Goal: Register for event/course

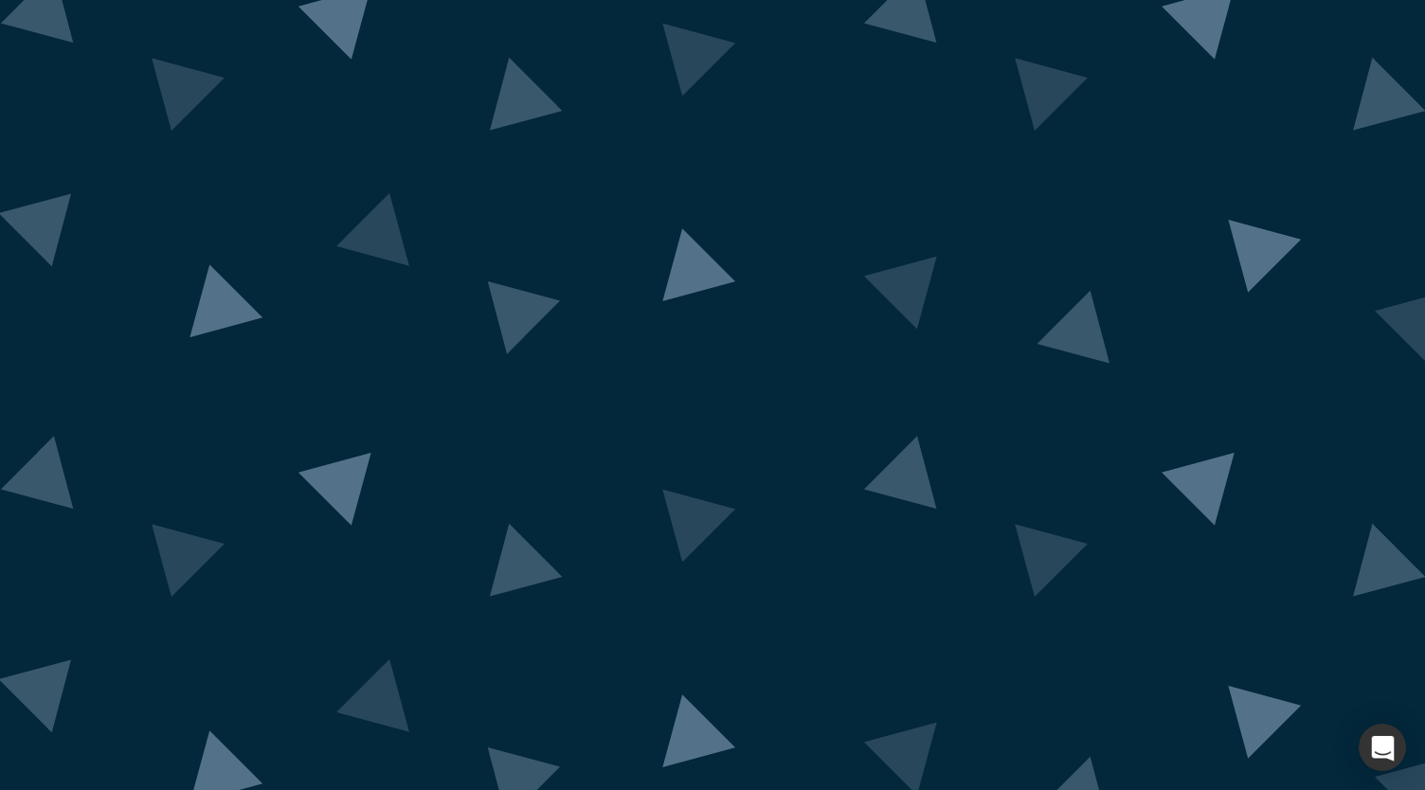
drag, startPoint x: 0, startPoint y: 0, endPoint x: 653, endPoint y: 603, distance: 888.7
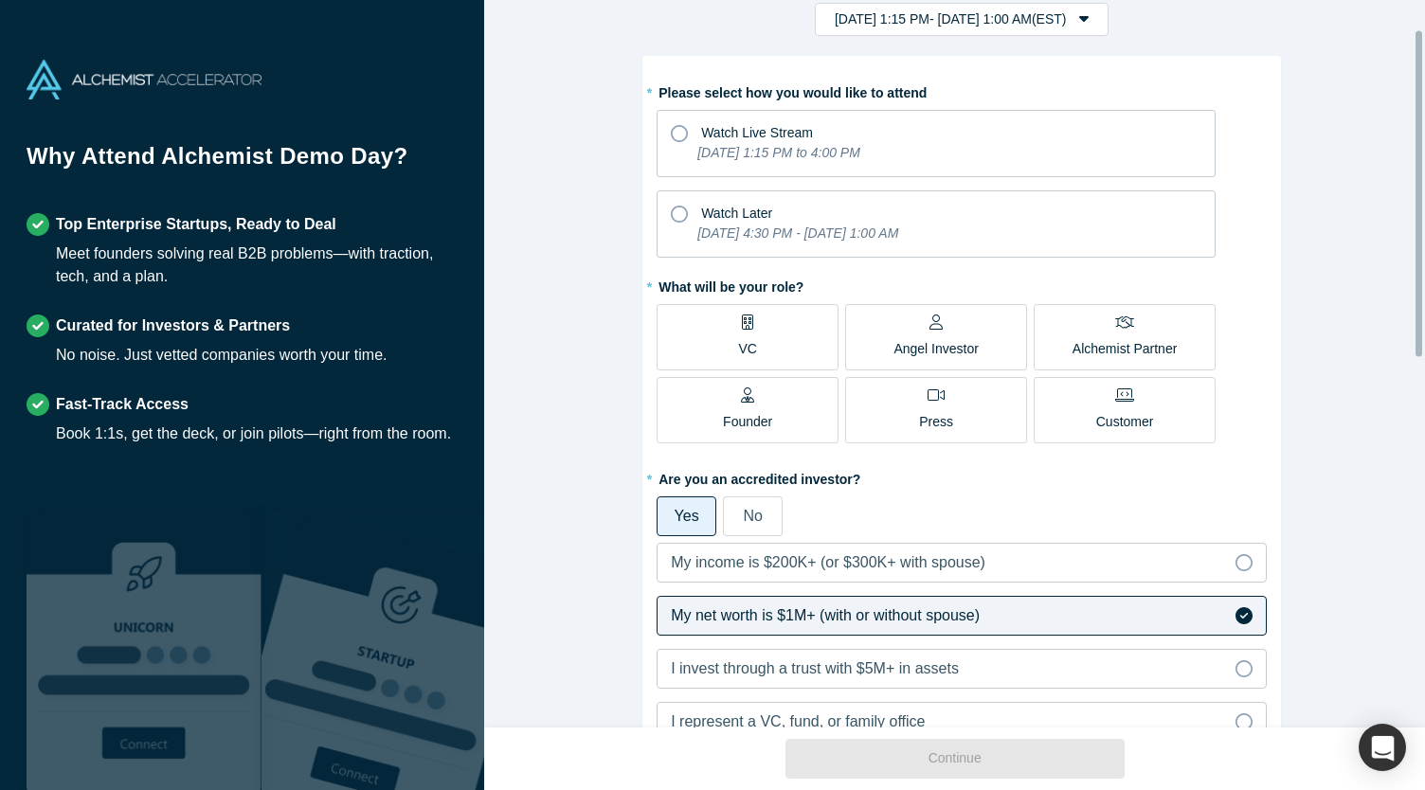
scroll to position [65, 0]
click at [799, 213] on div "Watch Later" at bounding box center [936, 210] width 531 height 26
click at [0, 0] on input "Watch Later [DATE] 4:30 PM - [DATE] 1:00 AM" at bounding box center [0, 0] width 0 height 0
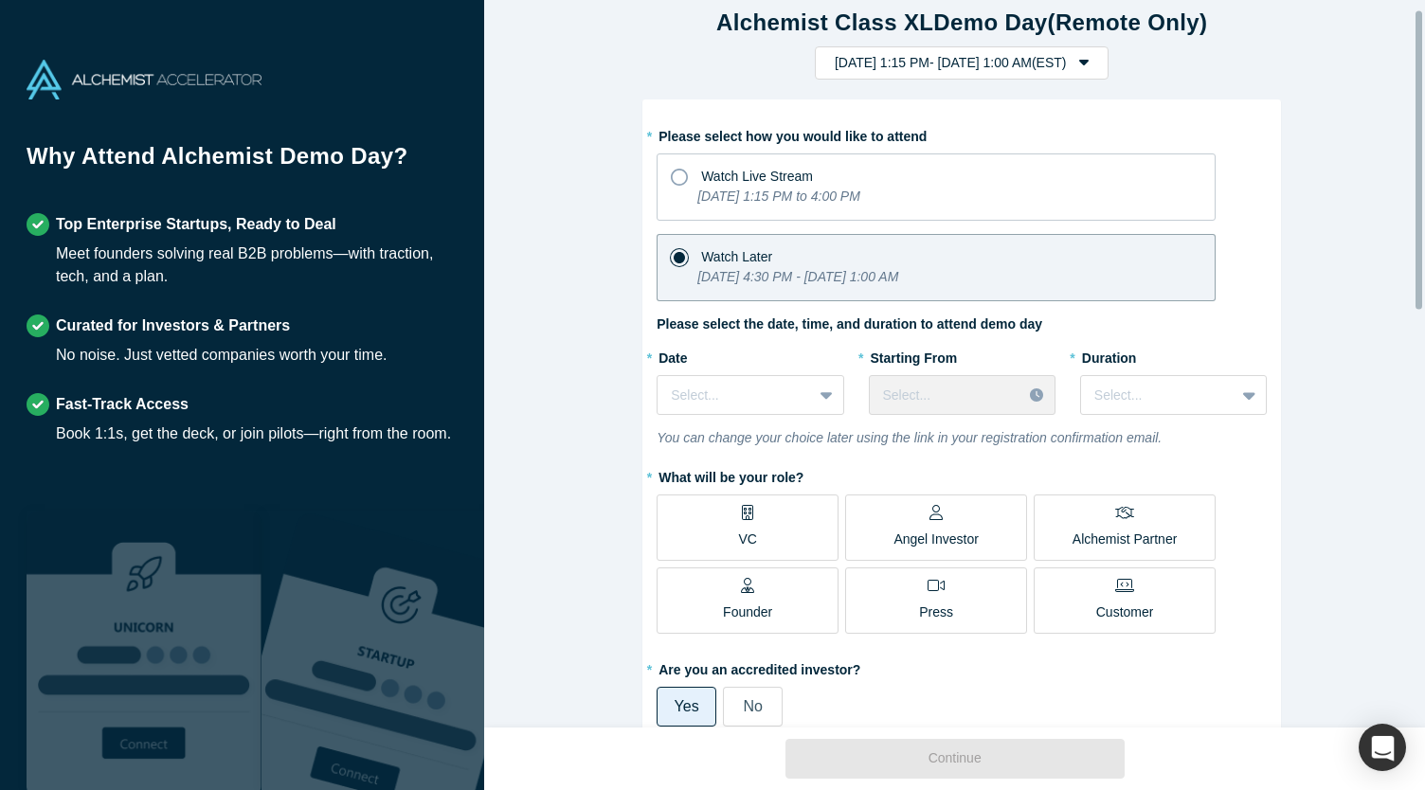
scroll to position [20, 0]
click at [770, 188] on p "[DATE] 1:15 PM to 4:00 PM" at bounding box center [779, 198] width 163 height 20
click at [0, 0] on input "Watch Live Stream [DATE] 1:15 PM to 4:00 PM" at bounding box center [0, 0] width 0 height 0
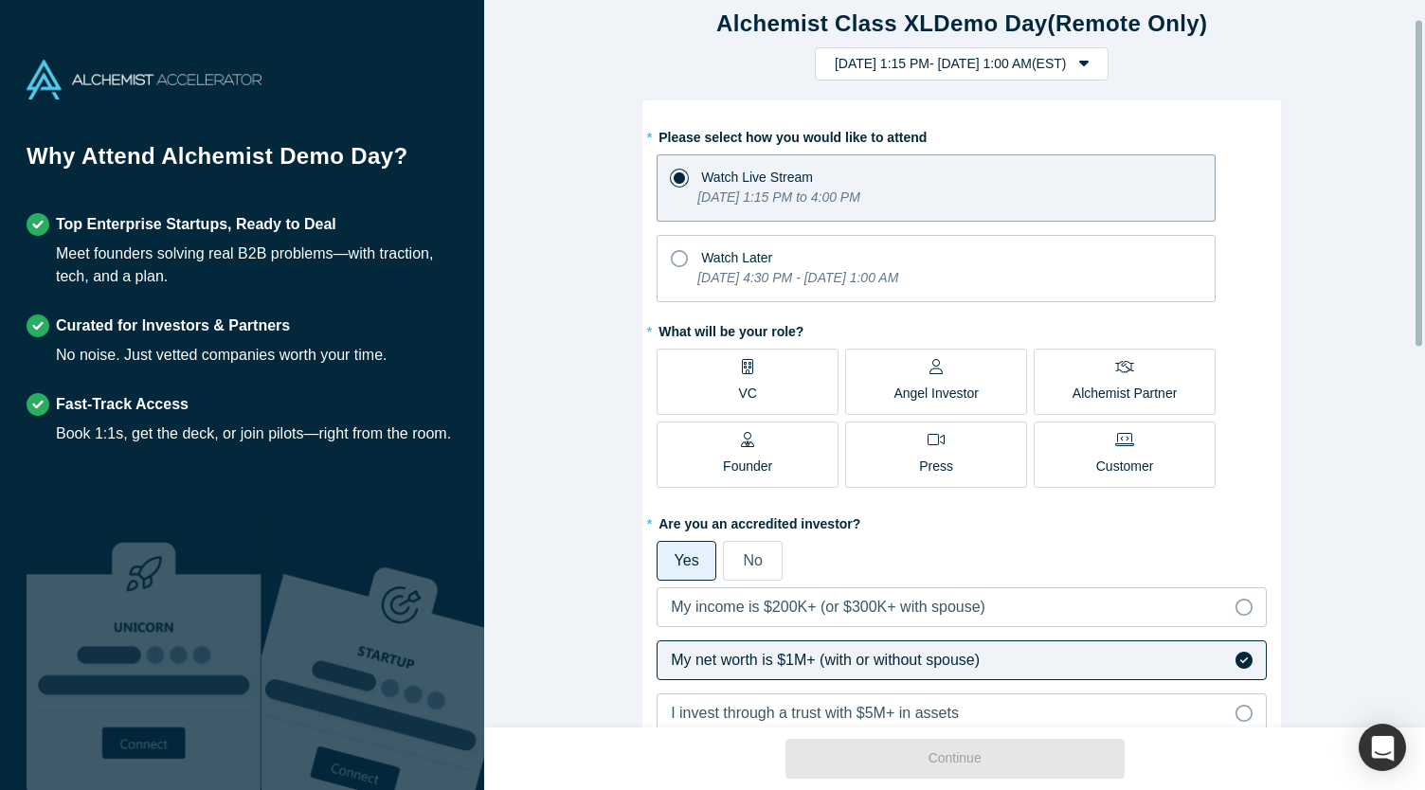
scroll to position [60, 0]
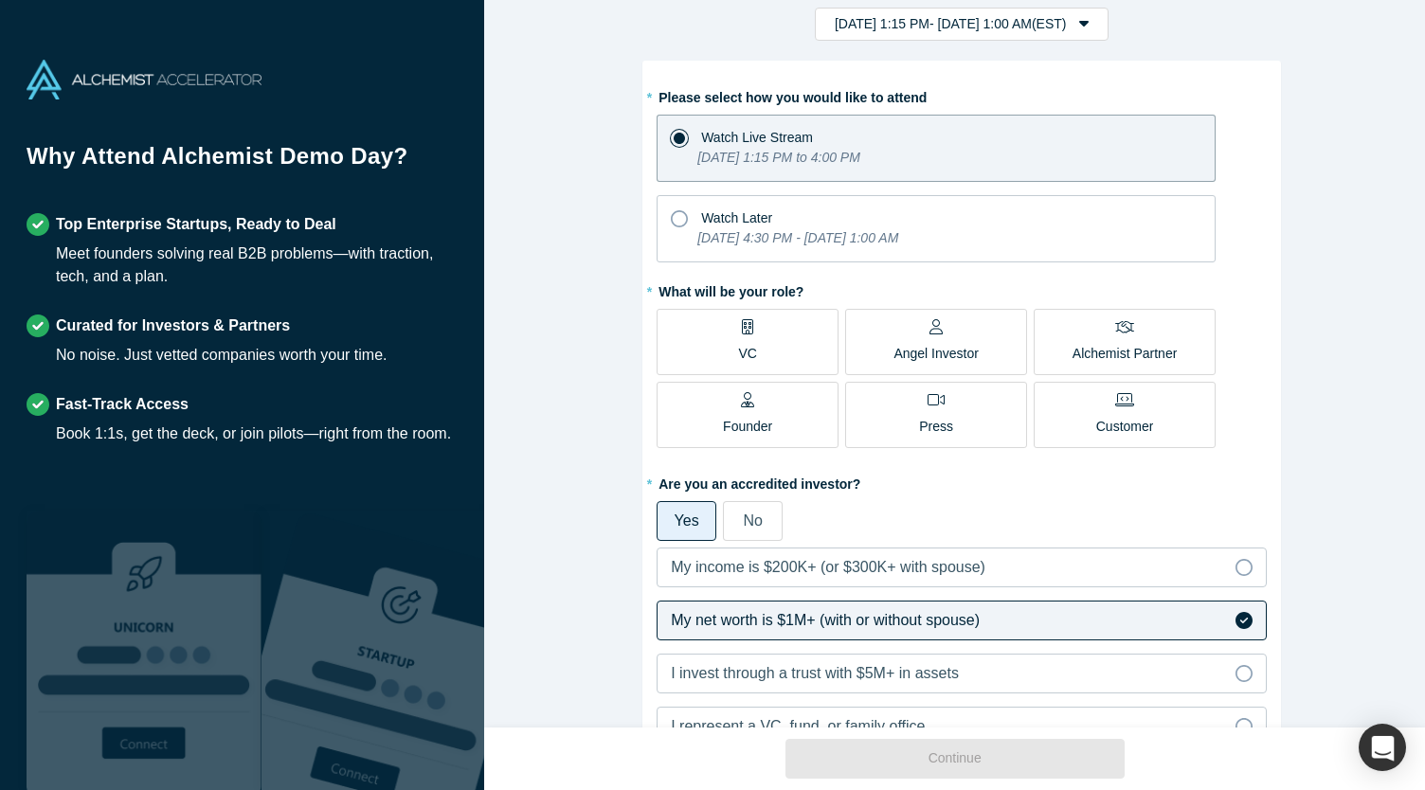
click at [917, 354] on p "Angel Investor" at bounding box center [936, 354] width 85 height 20
click at [0, 0] on input "Angel Investor" at bounding box center [0, 0] width 0 height 0
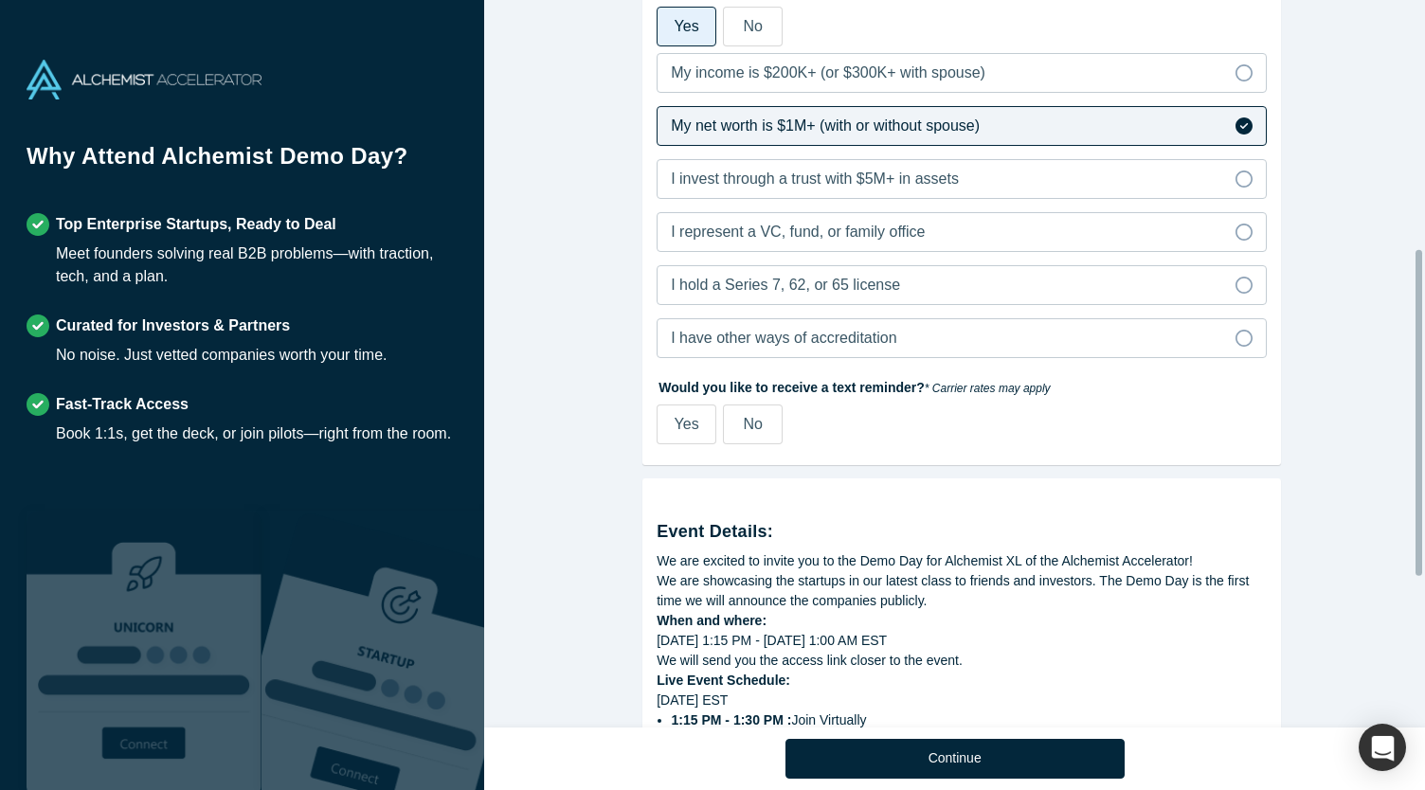
scroll to position [554, 0]
click at [754, 431] on span "No" at bounding box center [752, 424] width 19 height 16
click at [0, 0] on input "No" at bounding box center [0, 0] width 0 height 0
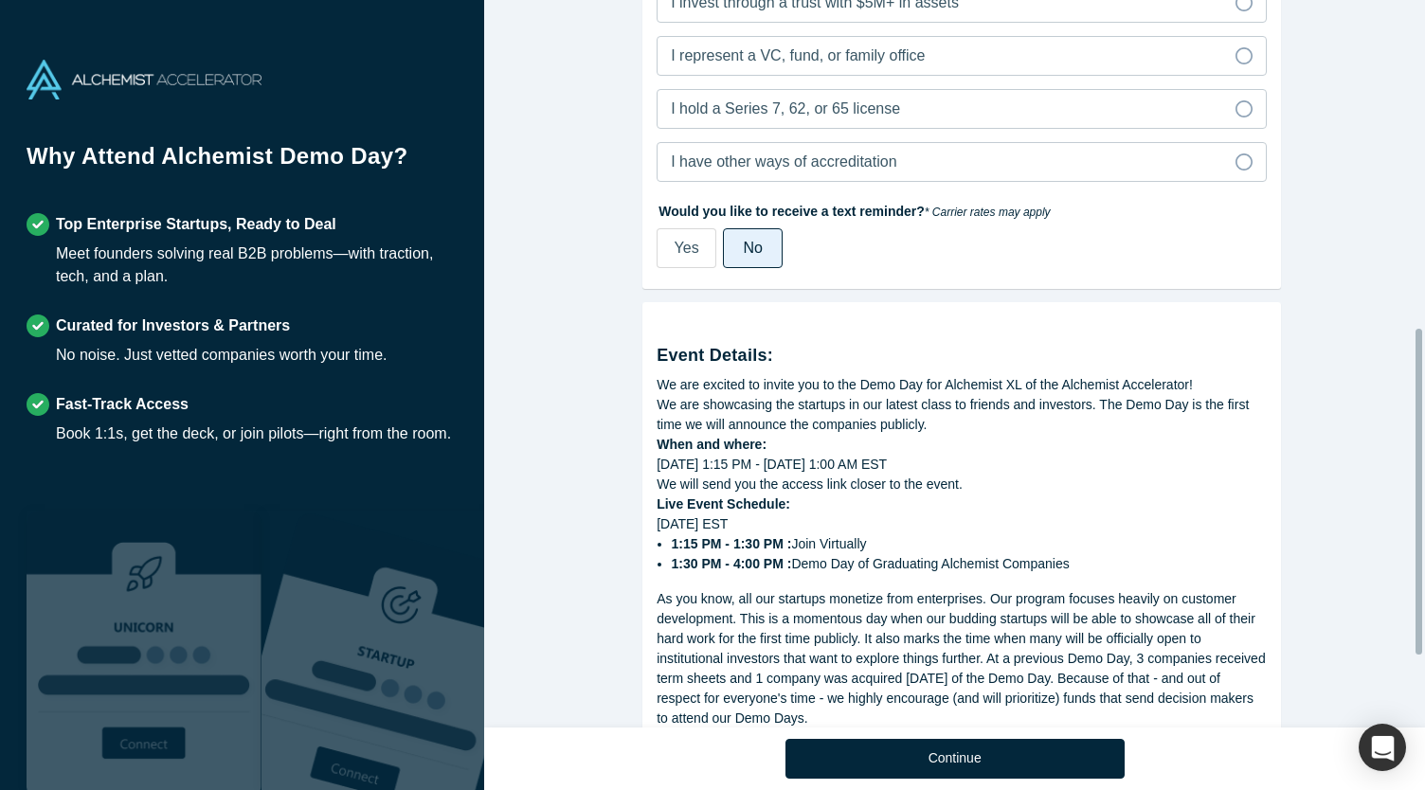
scroll to position [889, 0]
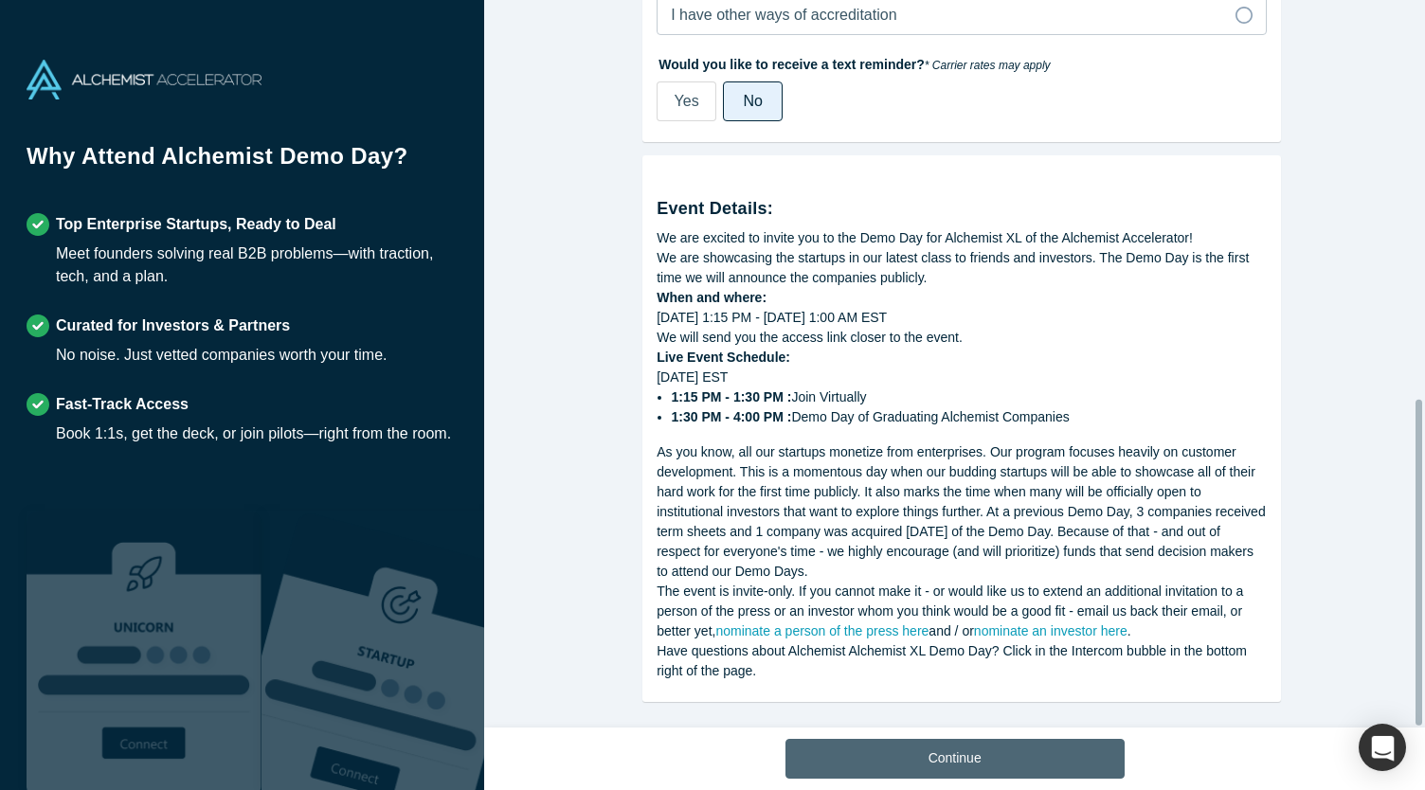
click at [889, 753] on button "Continue" at bounding box center [955, 759] width 339 height 40
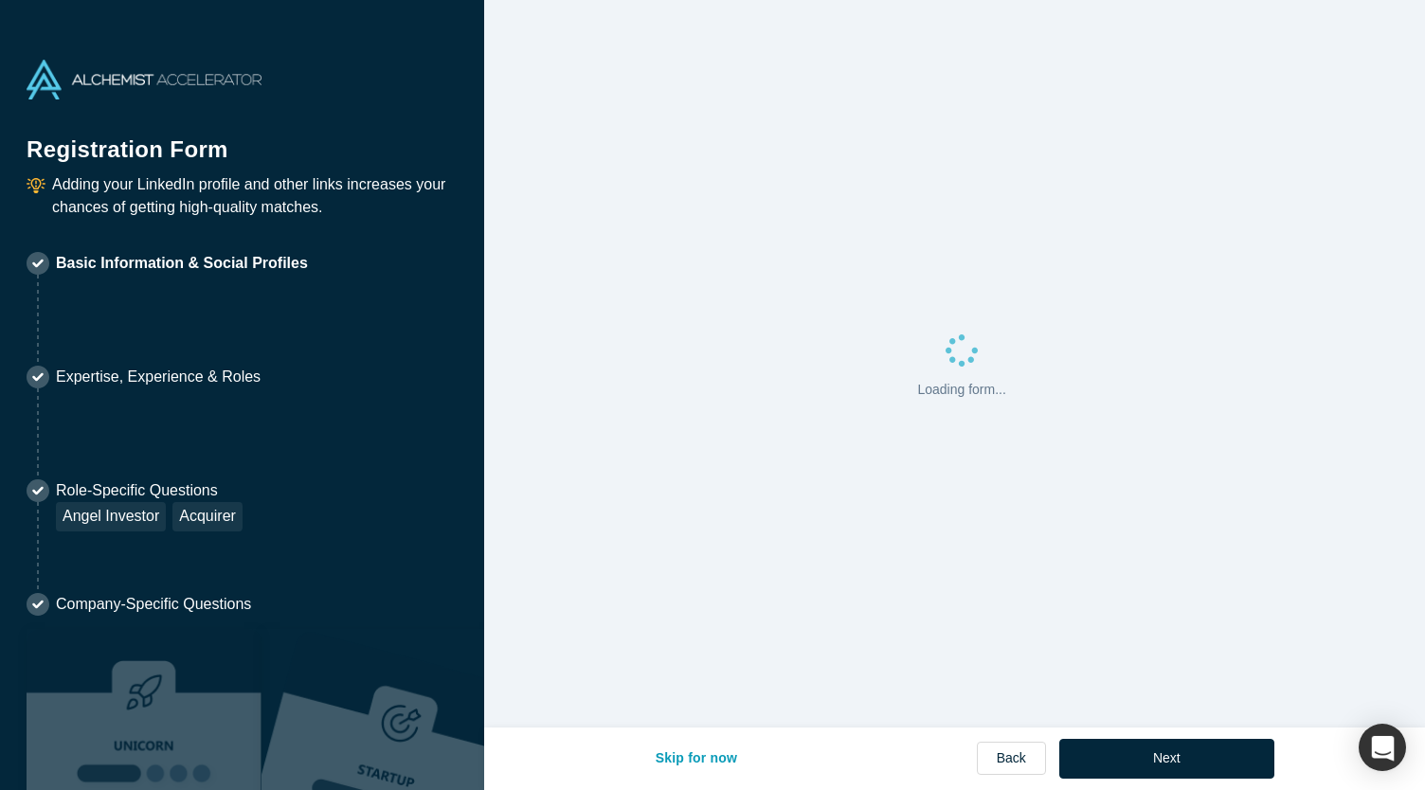
select select "US"
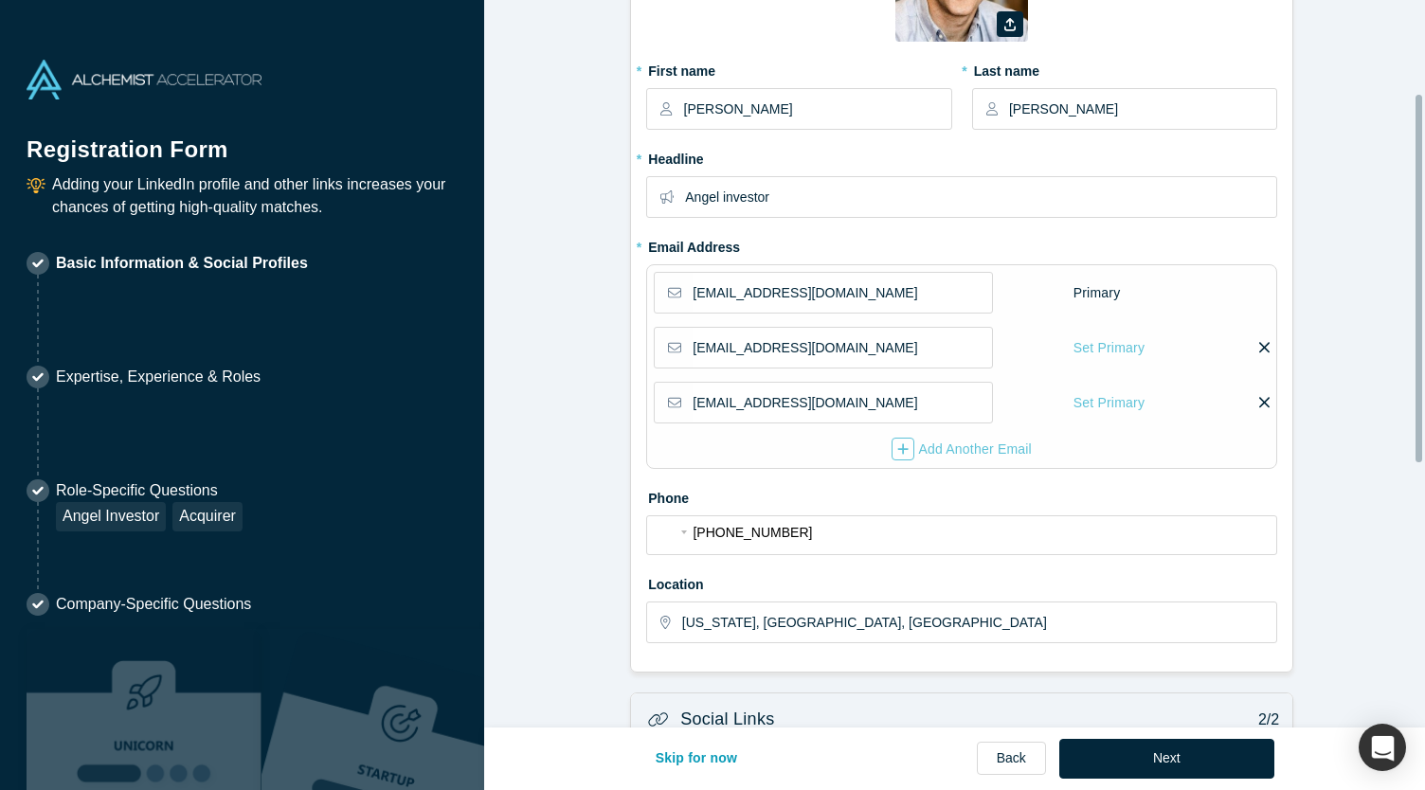
scroll to position [186, 0]
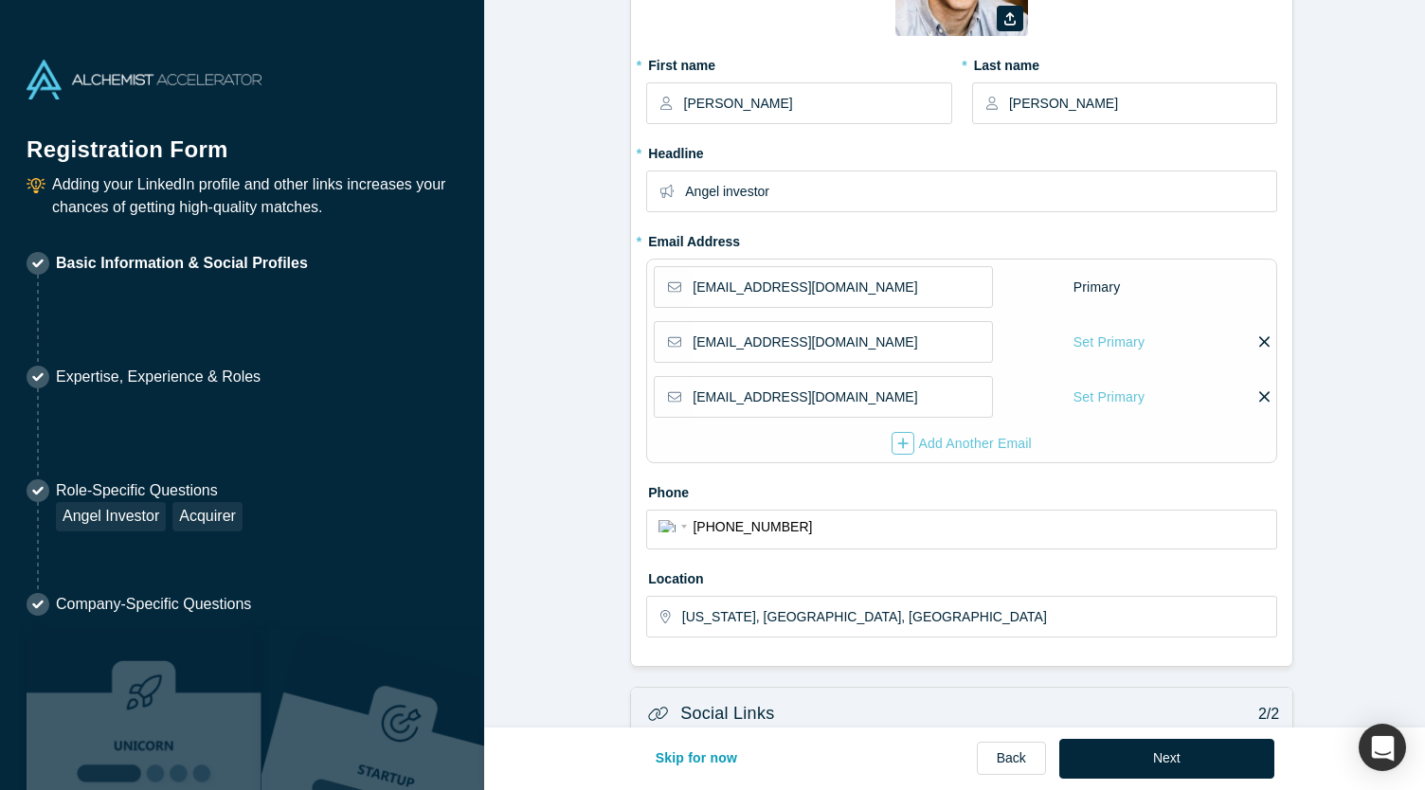
click at [1261, 390] on icon at bounding box center [1265, 397] width 10 height 17
click at [0, 0] on input "checkbox" at bounding box center [0, 0] width 0 height 0
click at [953, 349] on input "[EMAIL_ADDRESS][DOMAIN_NAME]" at bounding box center [842, 342] width 298 height 40
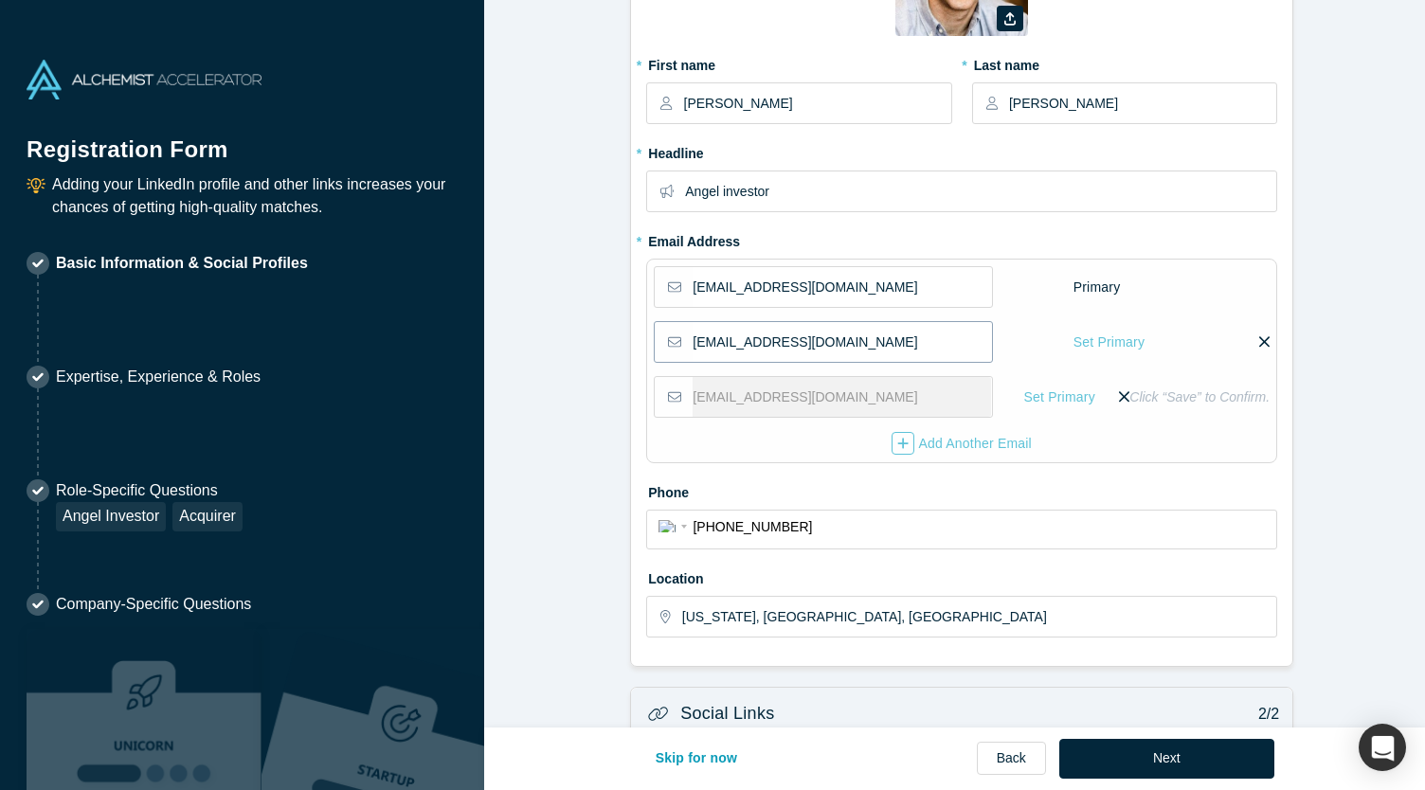
drag, startPoint x: 953, startPoint y: 349, endPoint x: 670, endPoint y: 321, distance: 284.7
click at [670, 321] on div "[EMAIL_ADDRESS][DOMAIN_NAME]" at bounding box center [823, 342] width 338 height 42
type input "[EMAIL_ADDRESS][DOMAIN_NAME]"
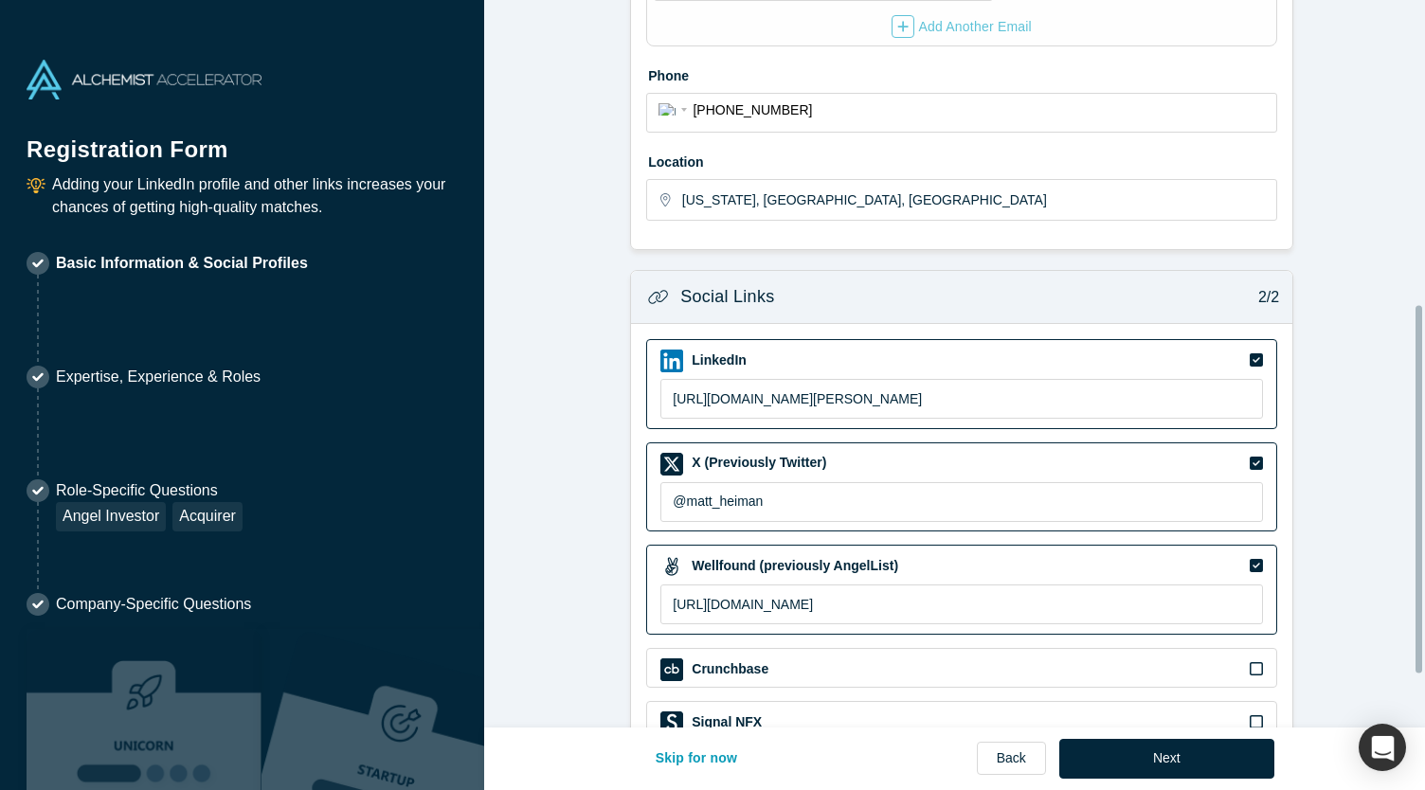
scroll to position [705, 0]
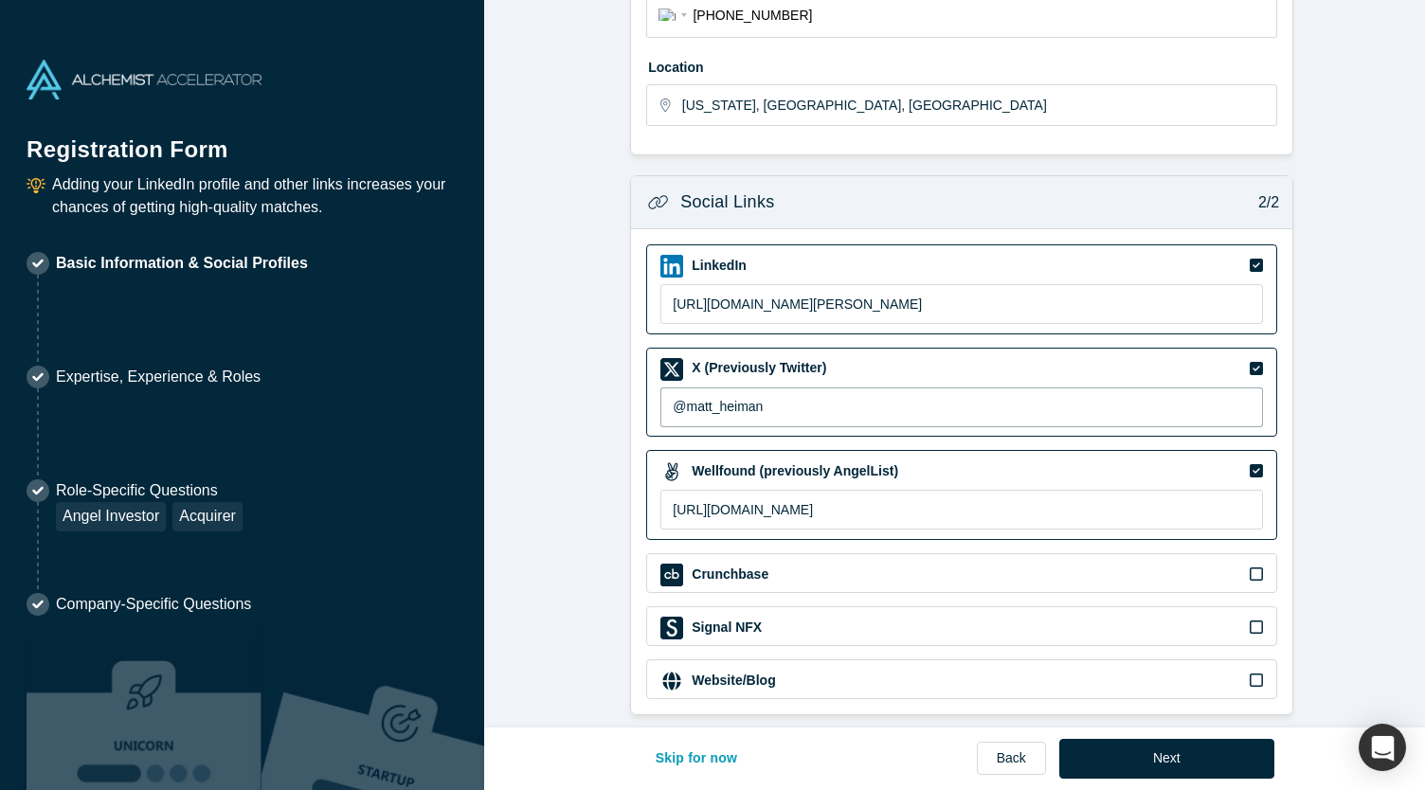
click at [703, 397] on input "@matt_heiman" at bounding box center [962, 408] width 603 height 40
drag, startPoint x: 782, startPoint y: 388, endPoint x: 588, endPoint y: 399, distance: 194.6
click at [588, 399] on form "Contact Info 1/2 Zoom Save Remove Upload New * First name [PERSON_NAME] * Last …" at bounding box center [961, 18] width 955 height 1393
type input "@mattrheiman"
click at [1255, 621] on icon at bounding box center [1256, 627] width 13 height 13
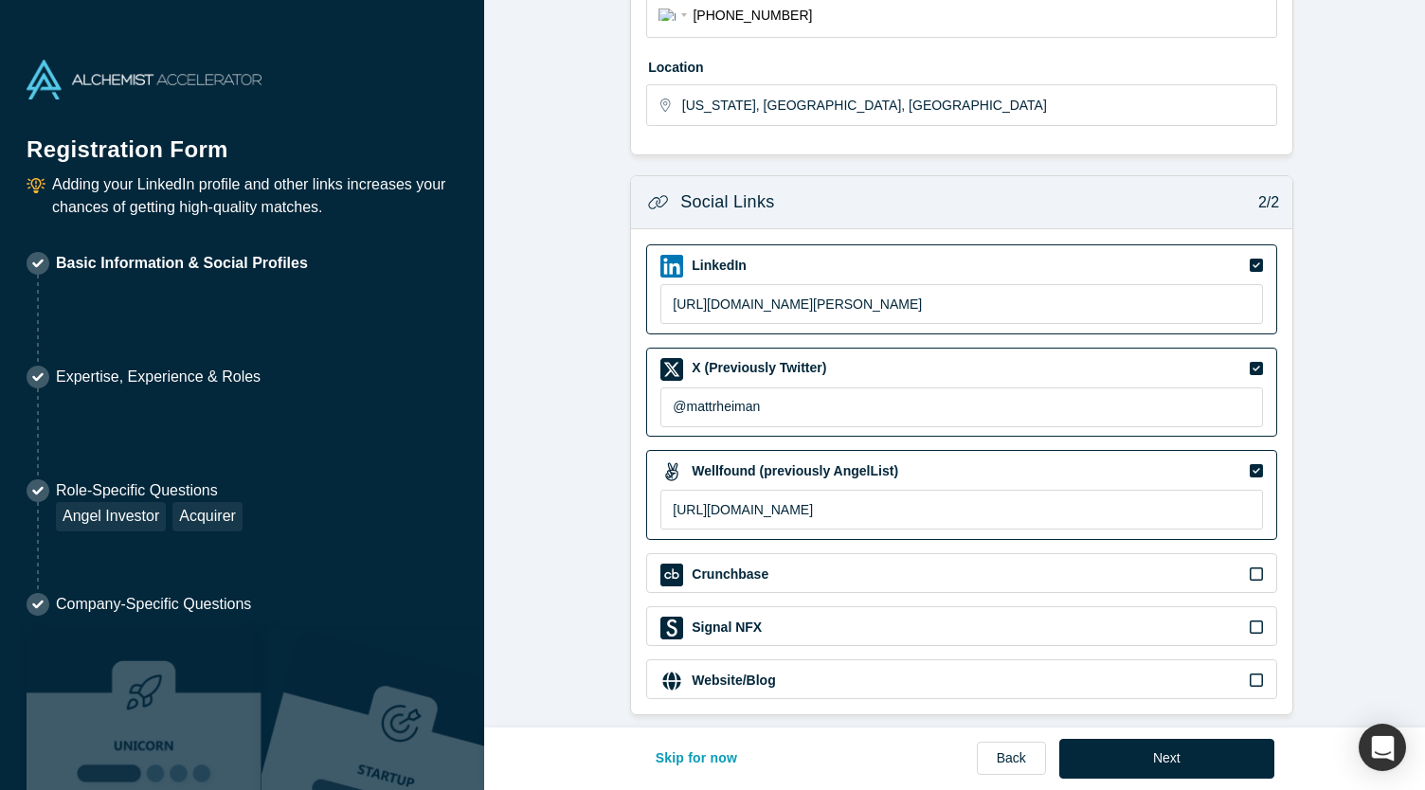
click at [0, 0] on input "checkbox" at bounding box center [0, 0] width 0 height 0
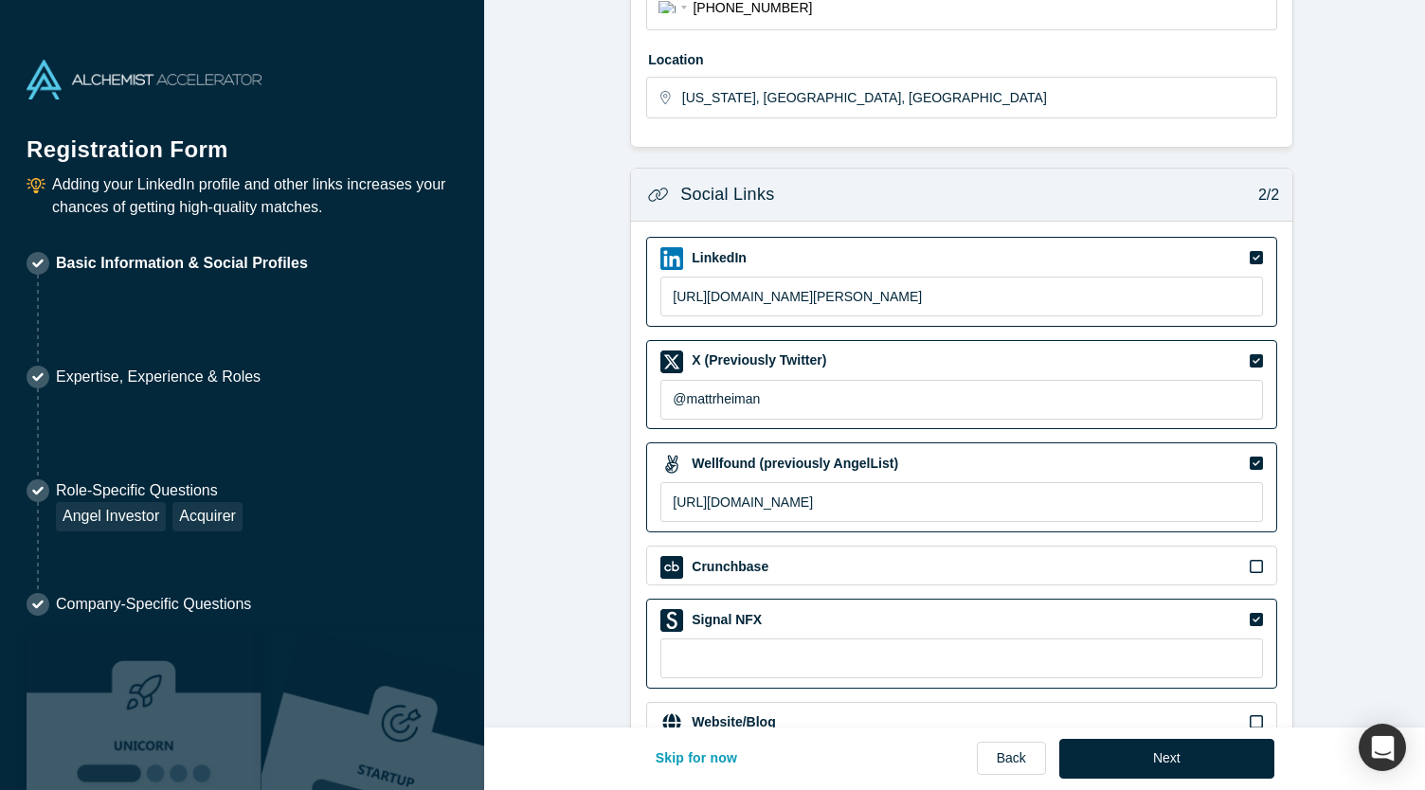
scroll to position [754, 0]
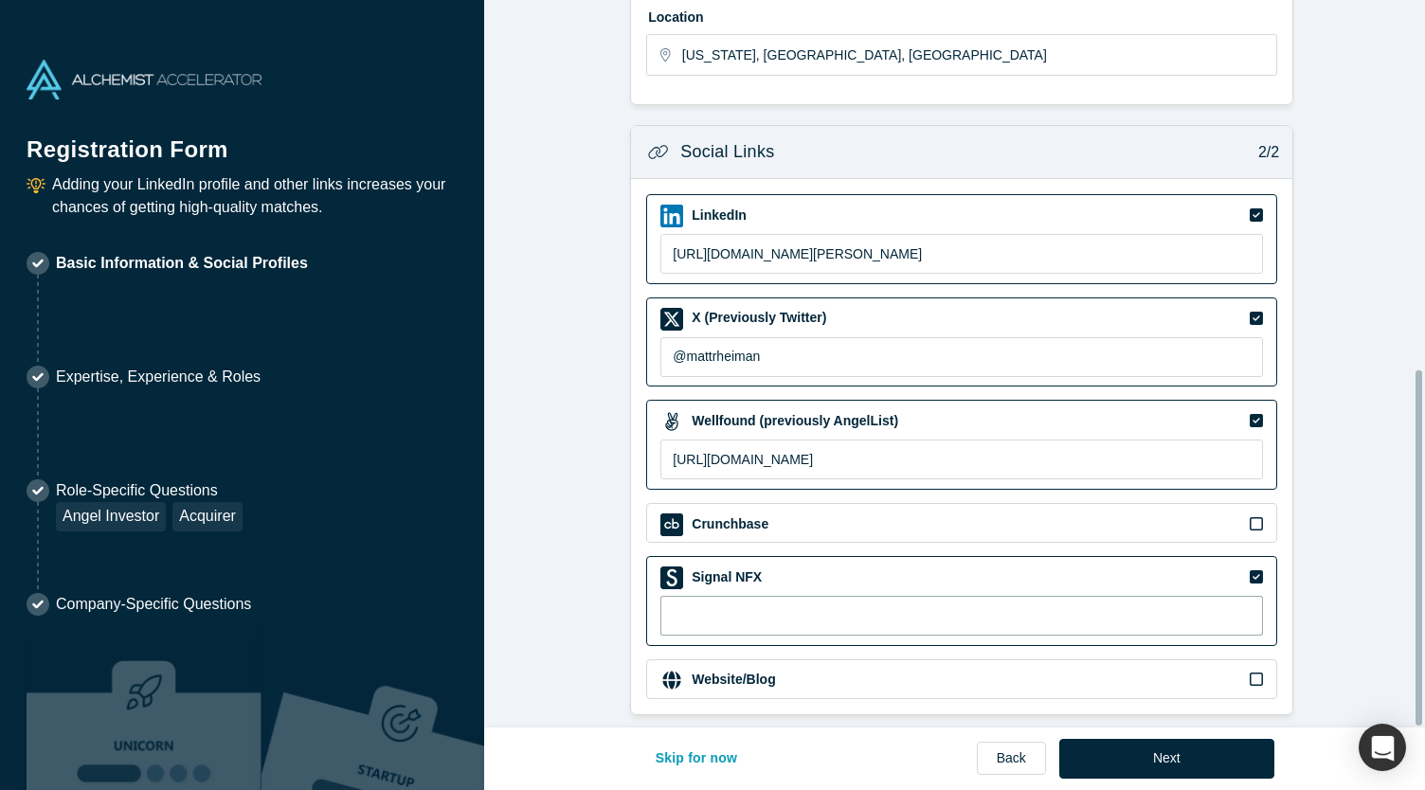
click at [995, 596] on input at bounding box center [962, 616] width 603 height 40
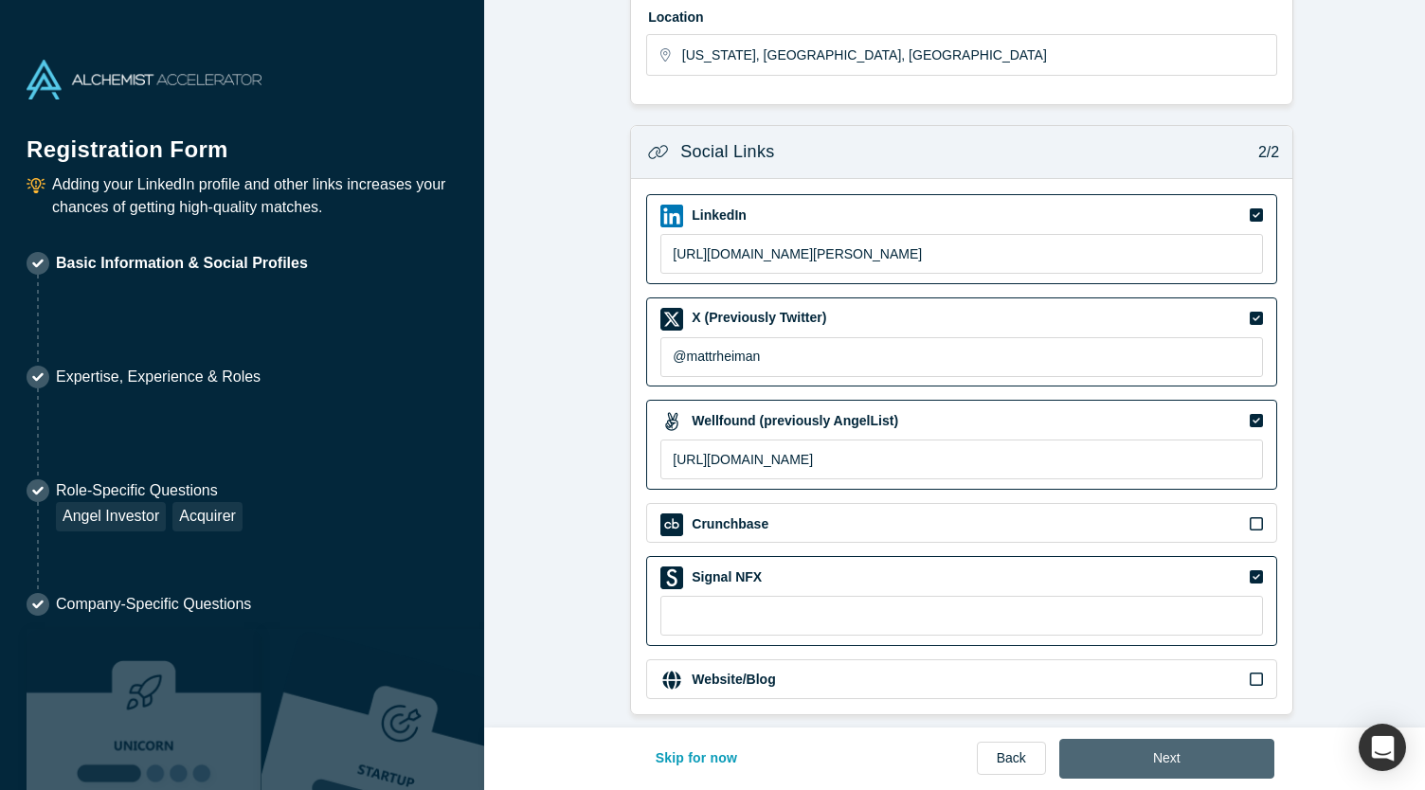
click at [1114, 757] on button "Next" at bounding box center [1167, 759] width 215 height 40
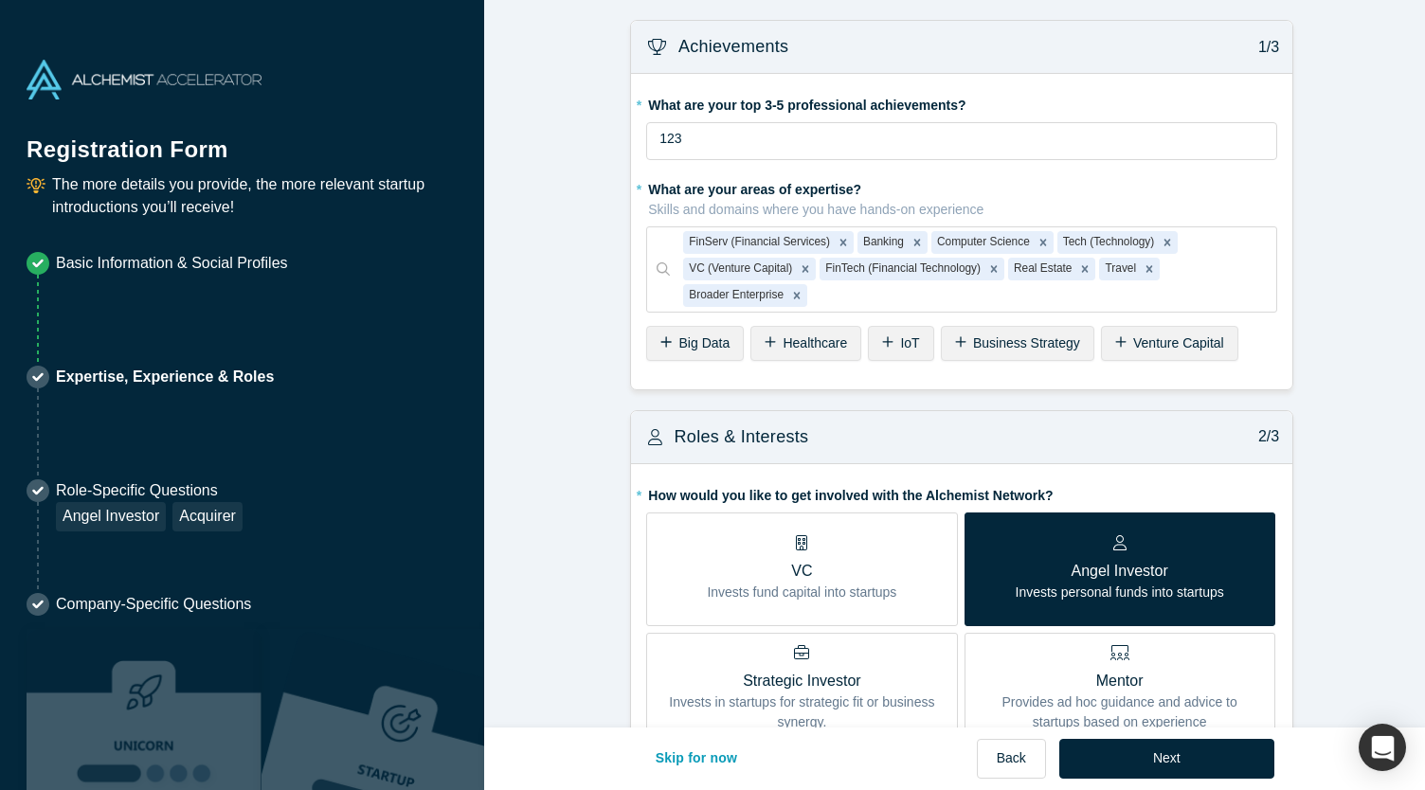
scroll to position [36, 0]
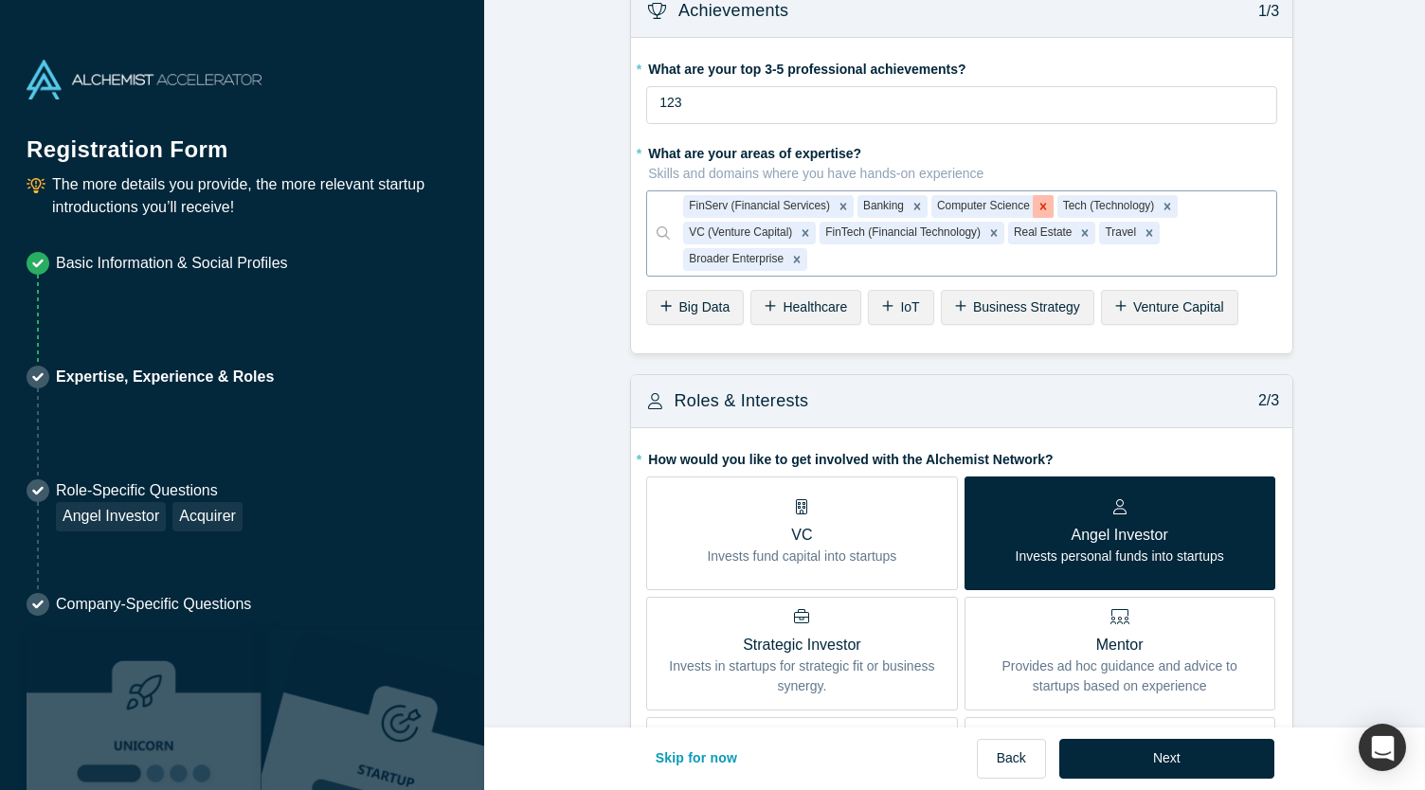
click at [1037, 209] on icon "Remove Computer Science" at bounding box center [1043, 206] width 13 height 13
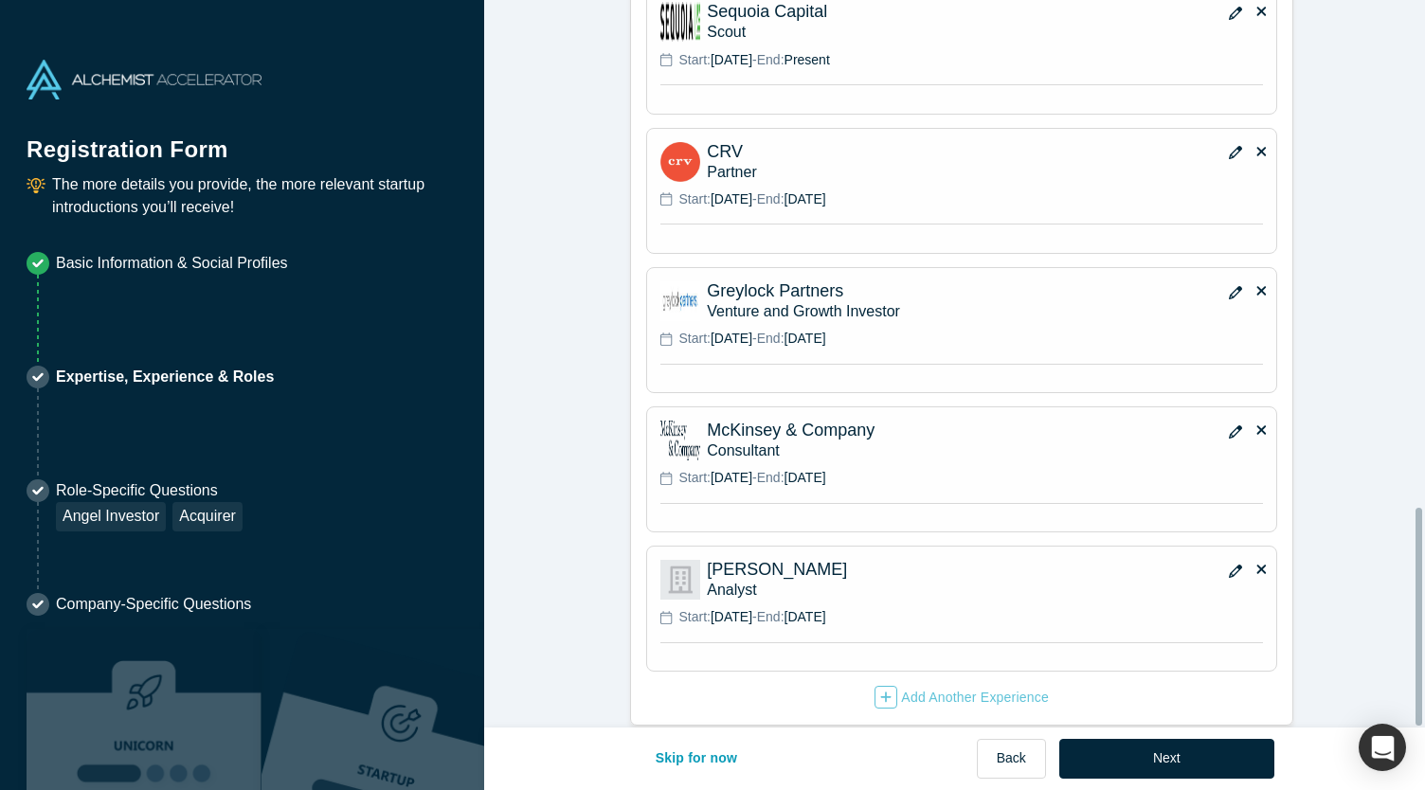
scroll to position [1696, 0]
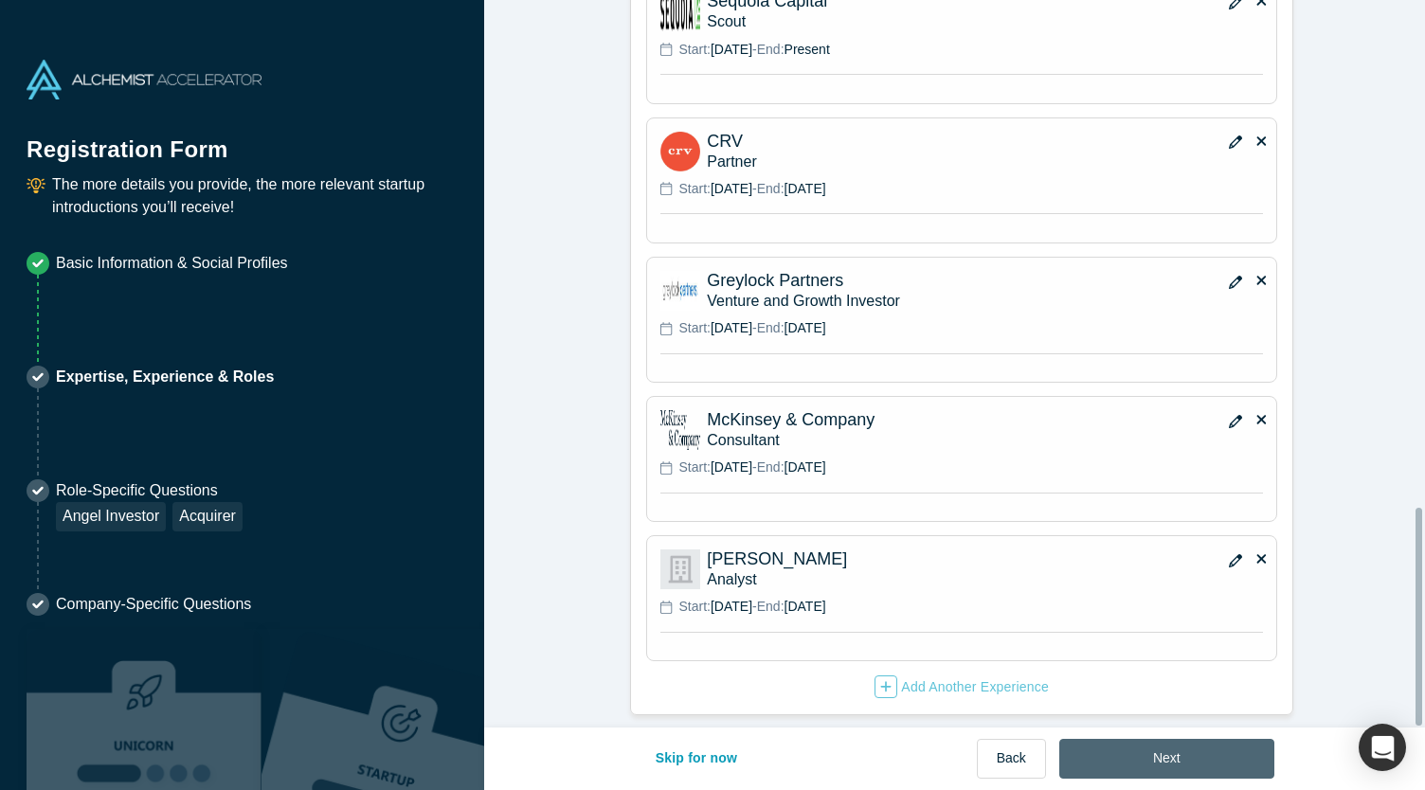
click at [1173, 752] on button "Next" at bounding box center [1167, 759] width 215 height 40
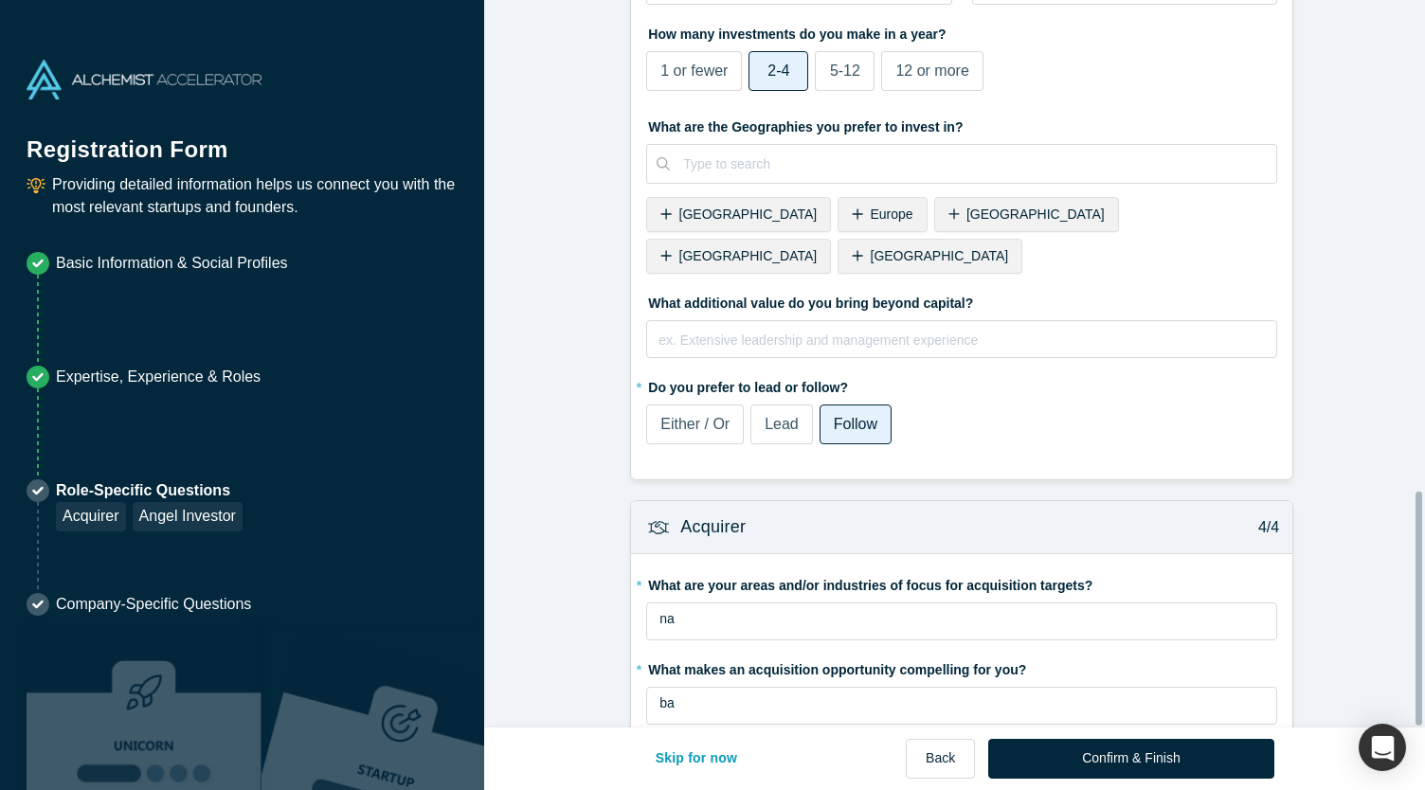
scroll to position [1523, 0]
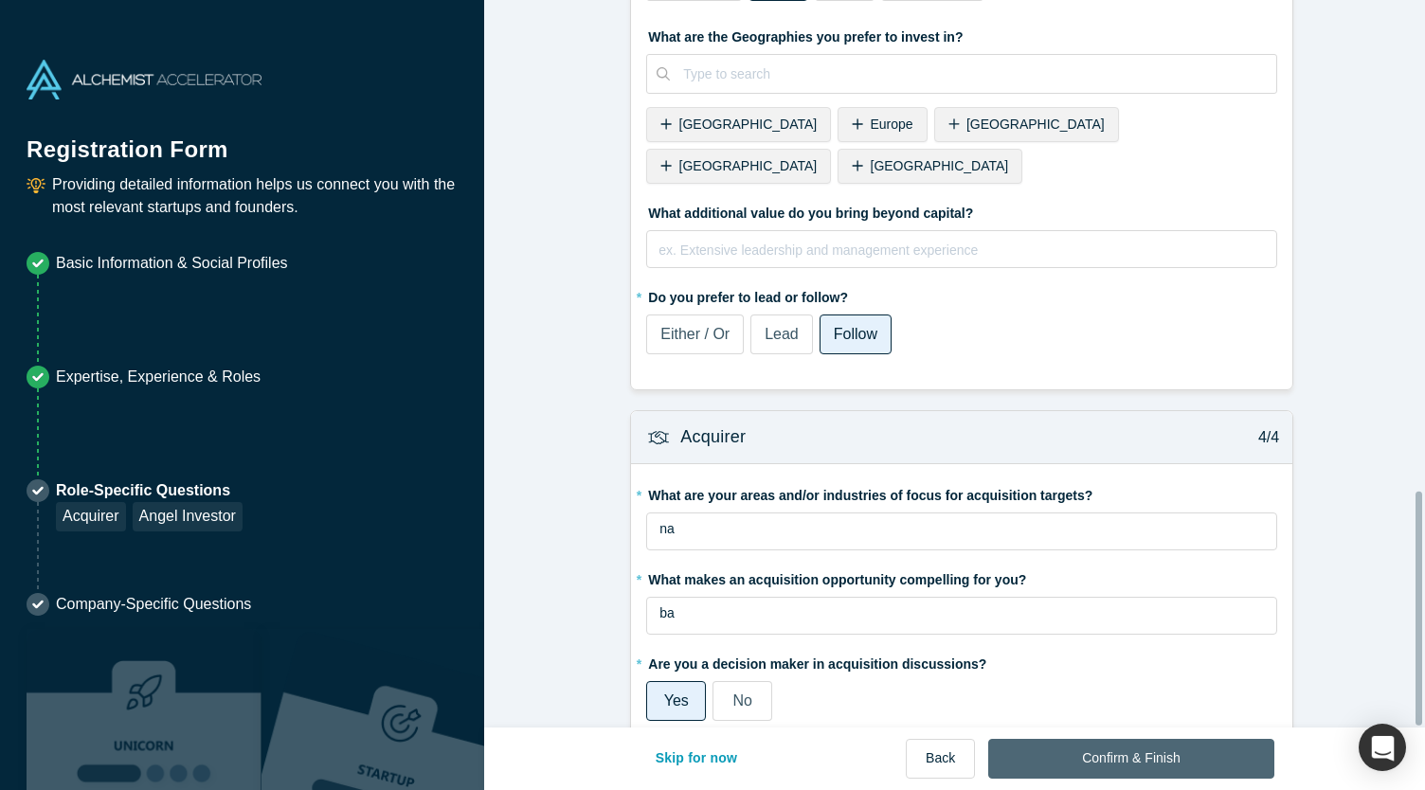
click at [1135, 759] on button "Confirm & Finish" at bounding box center [1131, 759] width 285 height 40
